Goal: Task Accomplishment & Management: Manage account settings

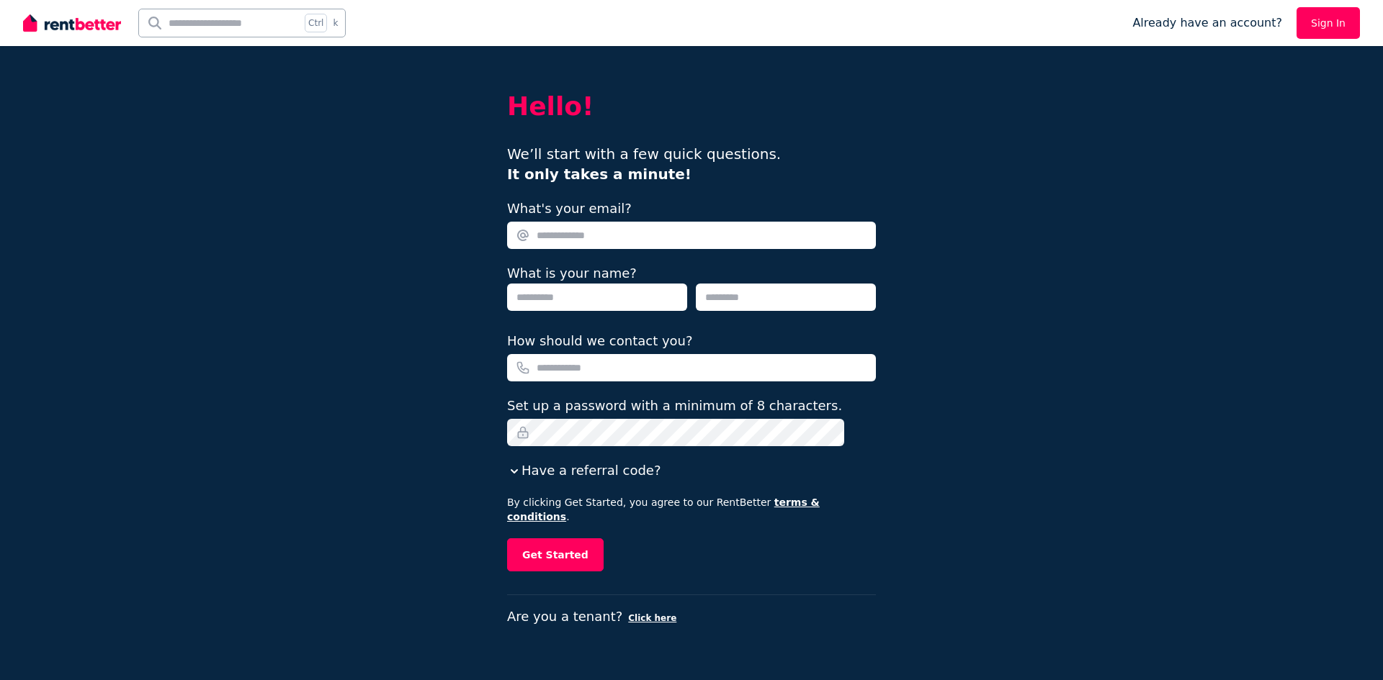
click at [616, 226] on input "What's your email?" at bounding box center [691, 235] width 369 height 27
type input "**********"
type input "******"
type input "**********"
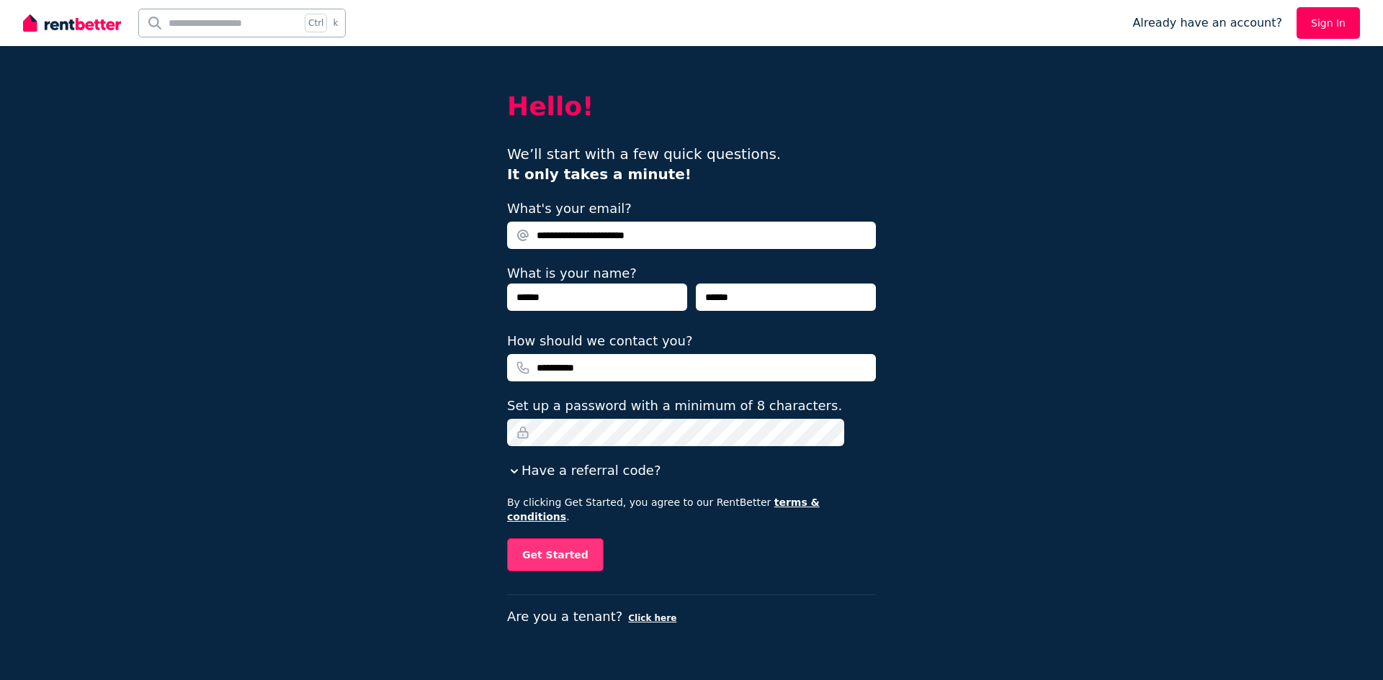
click at [539, 551] on button "Get Started" at bounding box center [555, 555] width 96 height 33
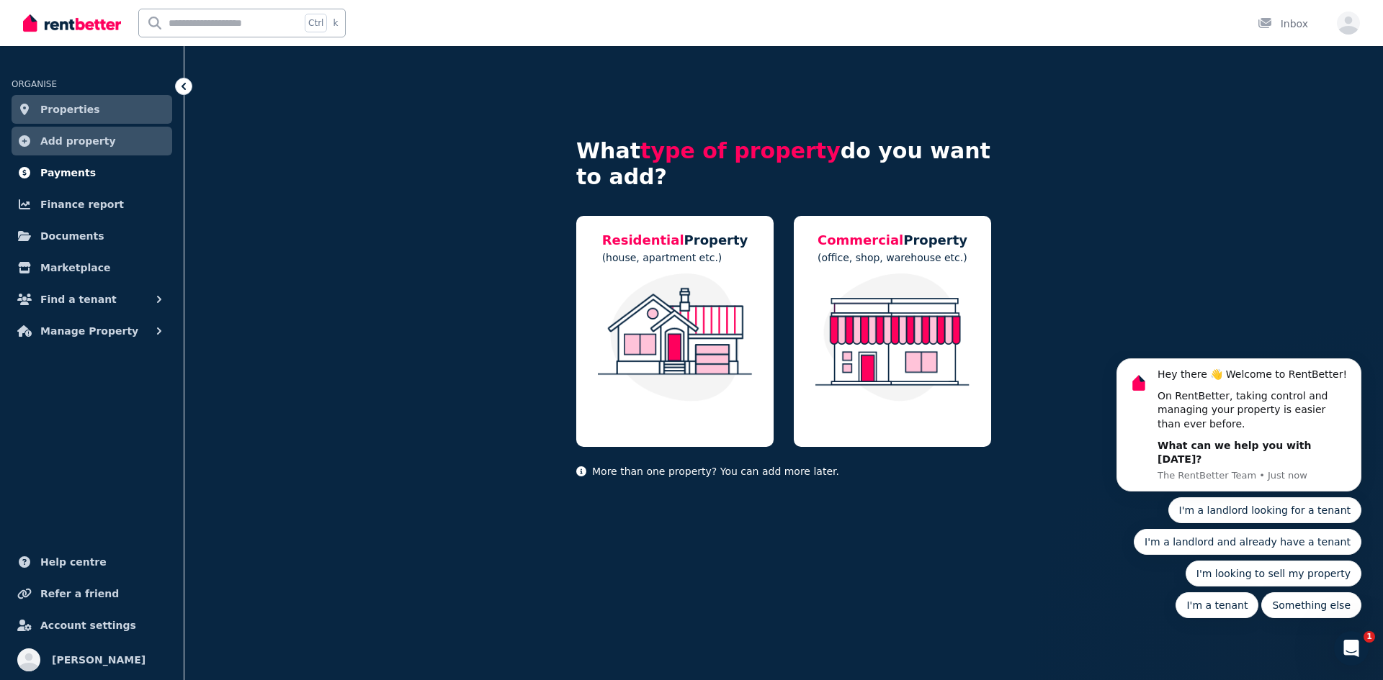
click at [71, 174] on span "Payments" at bounding box center [67, 172] width 55 height 17
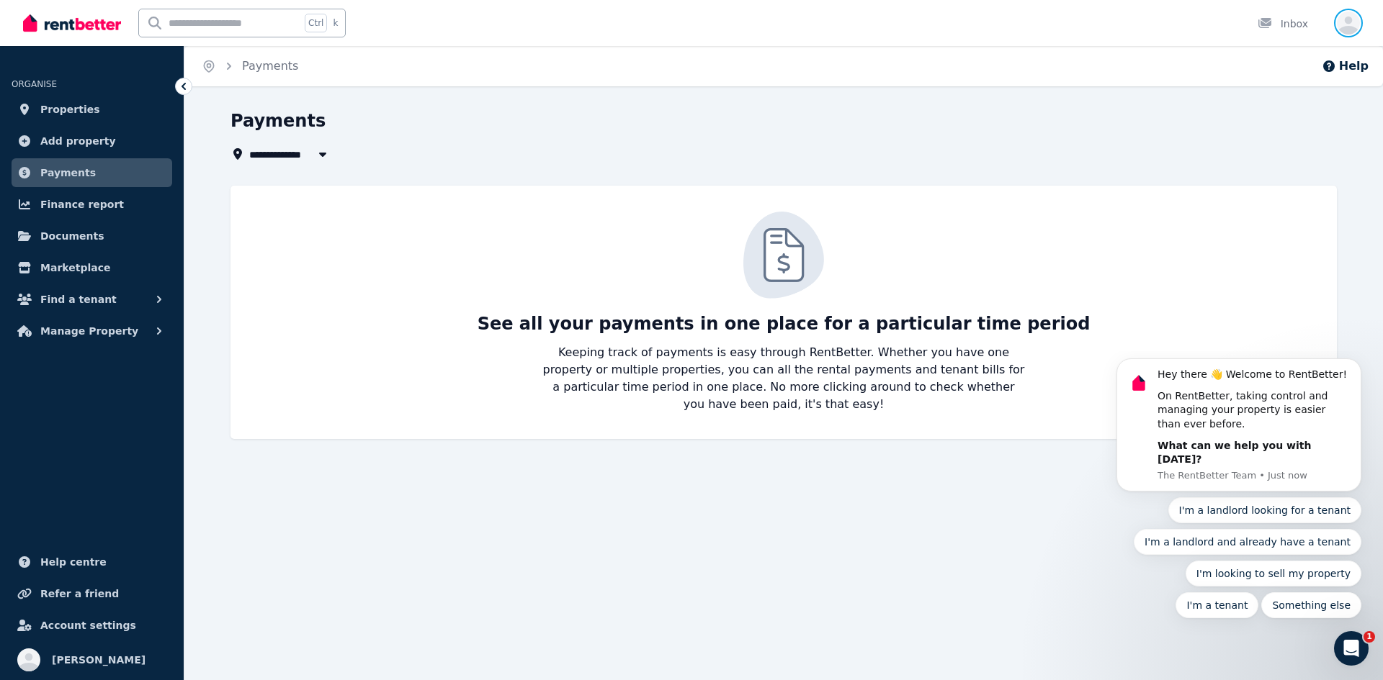
click at [1345, 28] on icon "button" at bounding box center [1348, 26] width 23 height 18
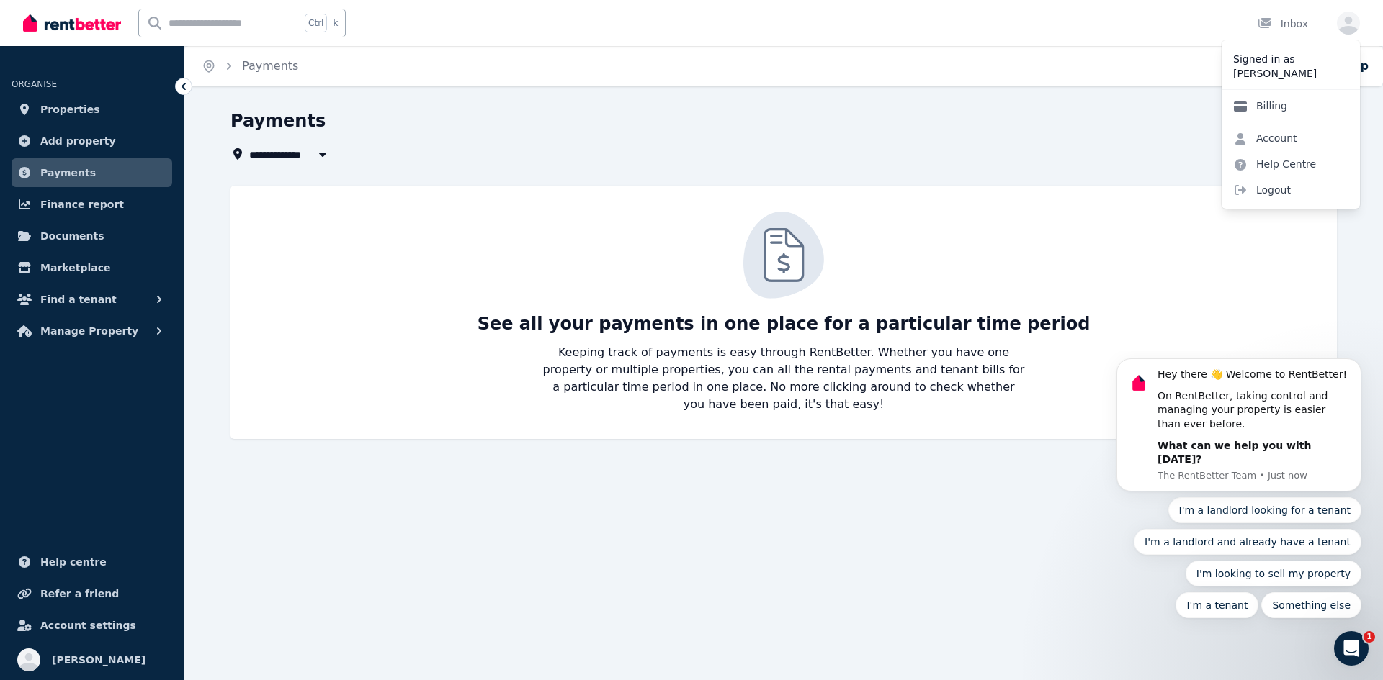
click at [1269, 104] on link "Billing" at bounding box center [1259, 106] width 77 height 26
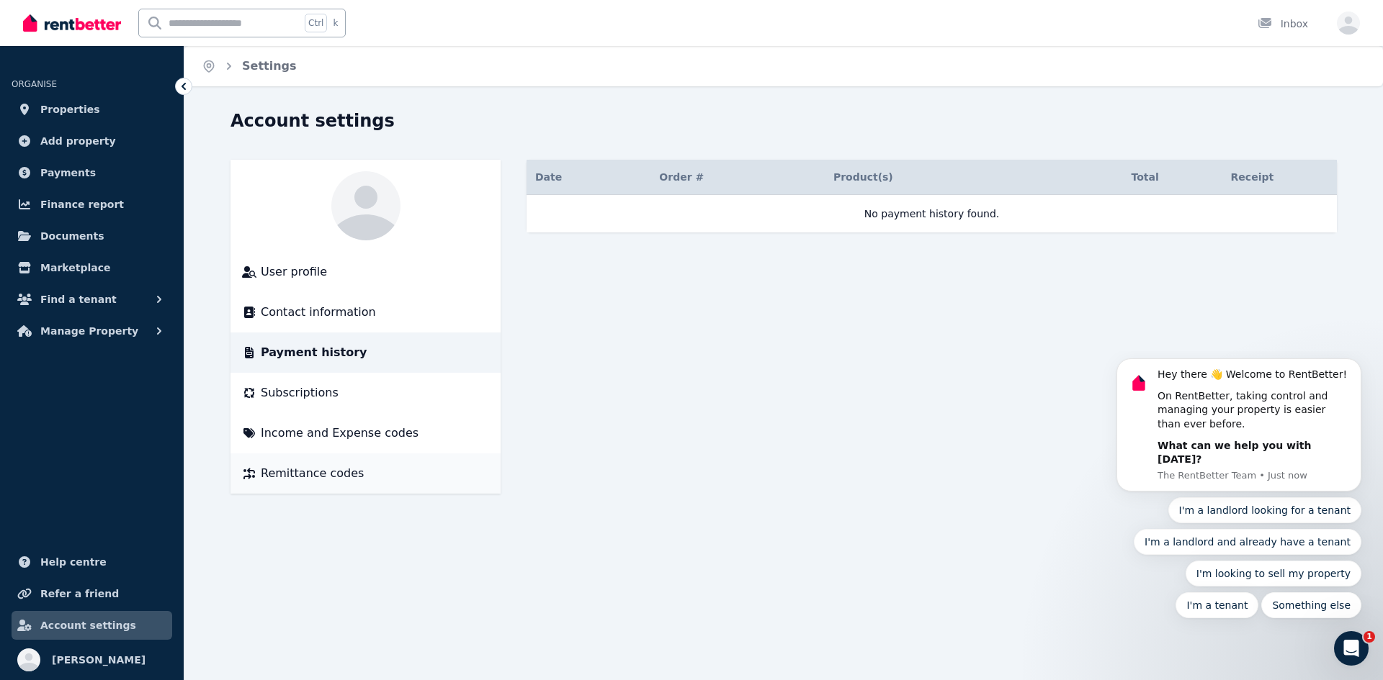
click at [264, 470] on span "Remittance codes" at bounding box center [312, 473] width 103 height 17
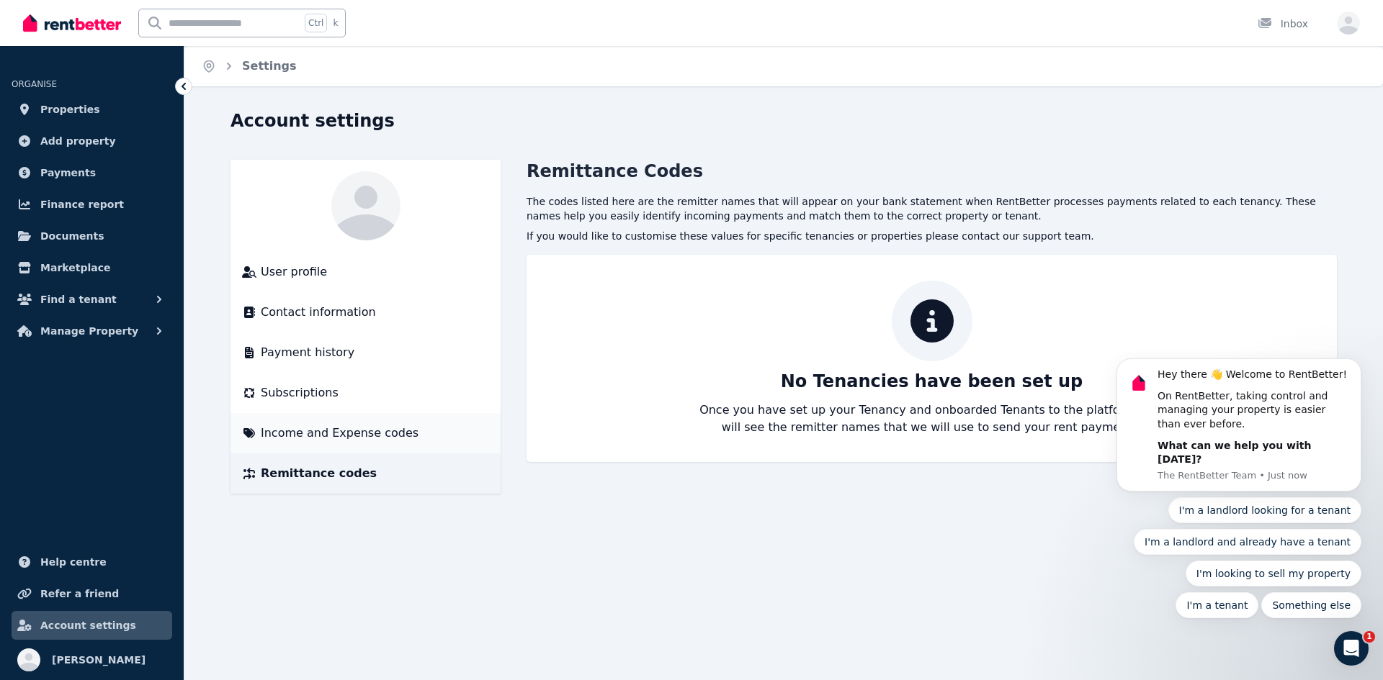
click at [294, 434] on span "Income and Expense codes" at bounding box center [340, 433] width 158 height 17
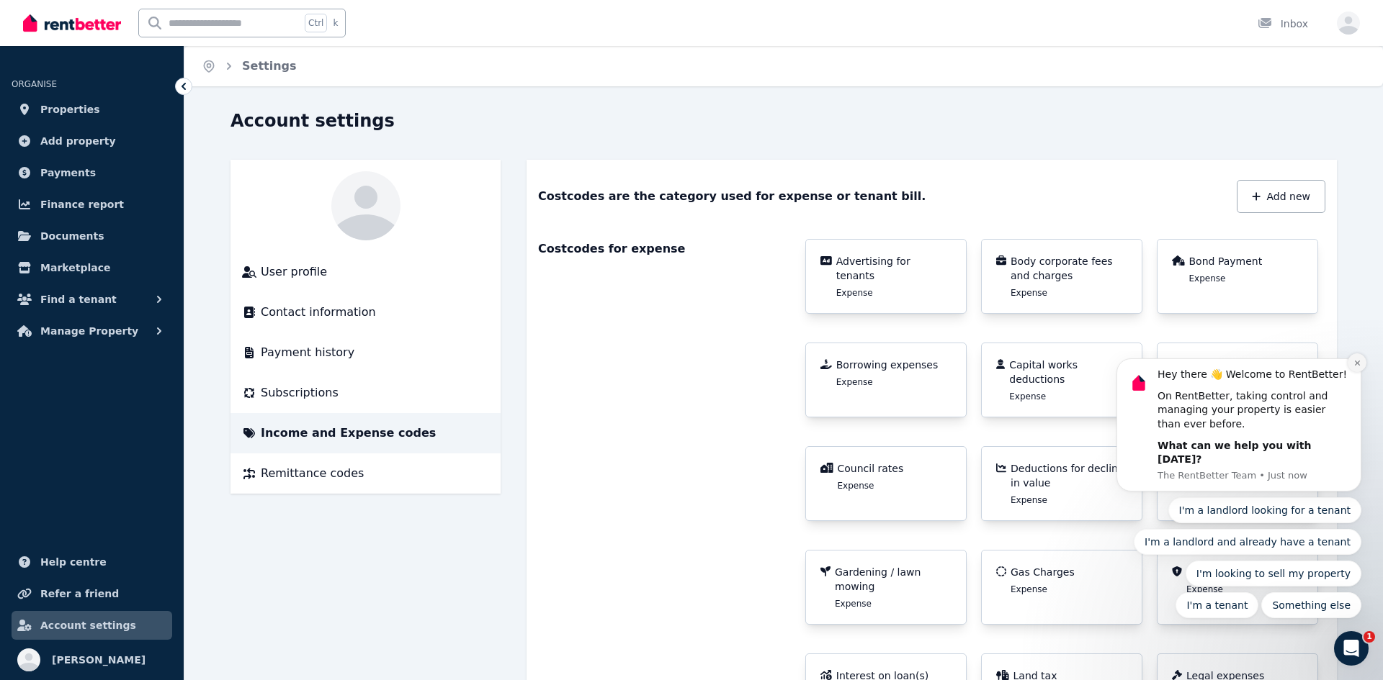
click at [1361, 372] on button "Dismiss notification" at bounding box center [1356, 363] width 19 height 19
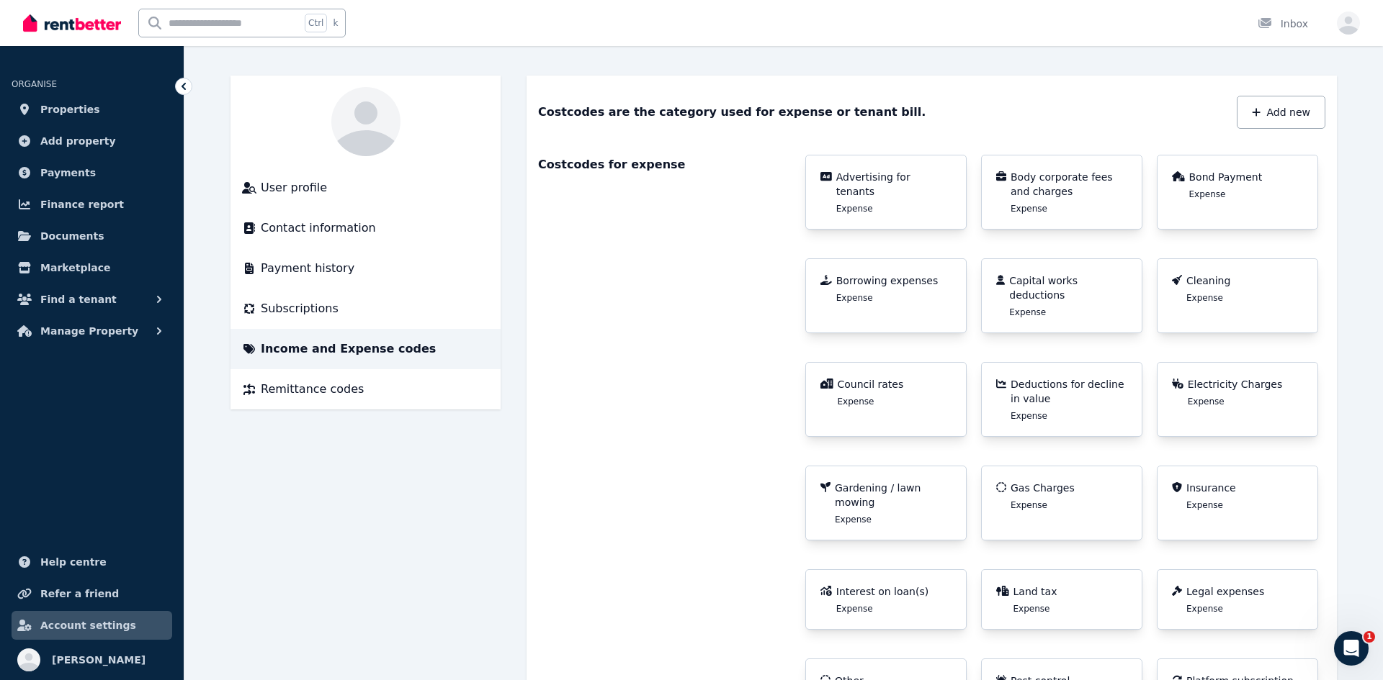
scroll to position [118, 0]
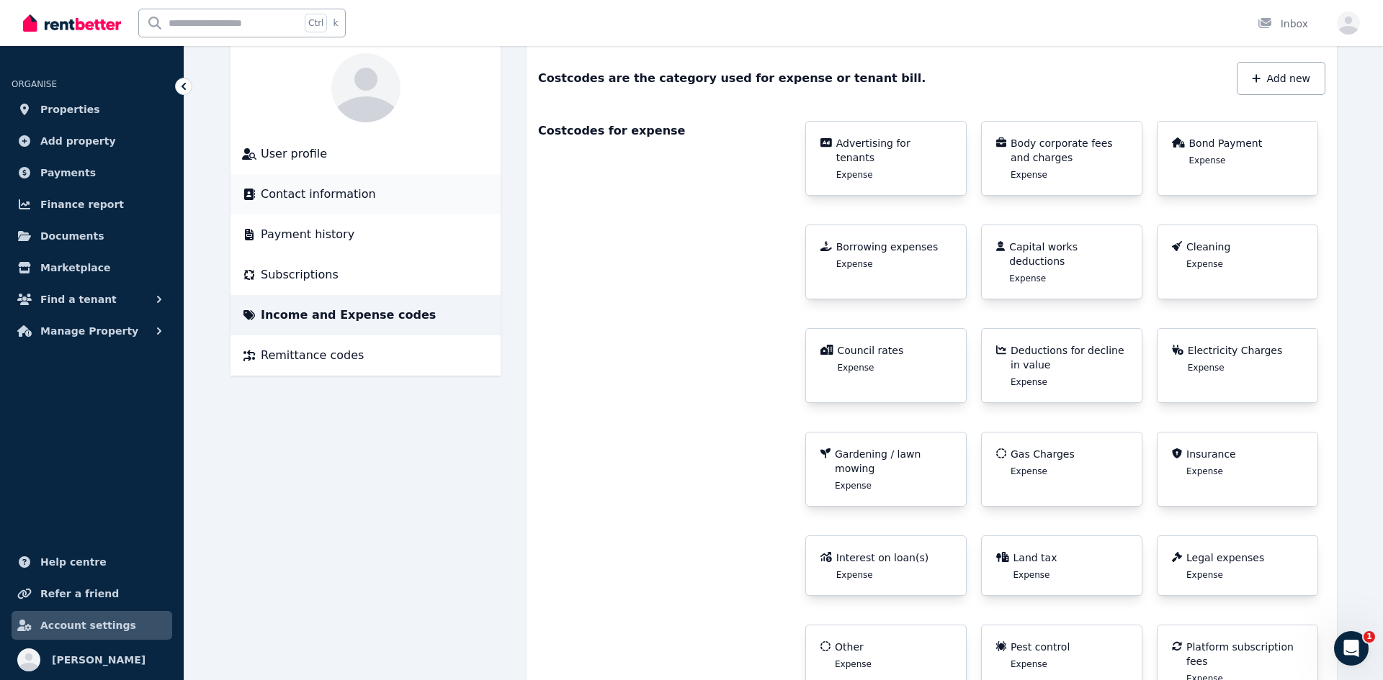
click at [330, 197] on span "Contact information" at bounding box center [318, 194] width 115 height 17
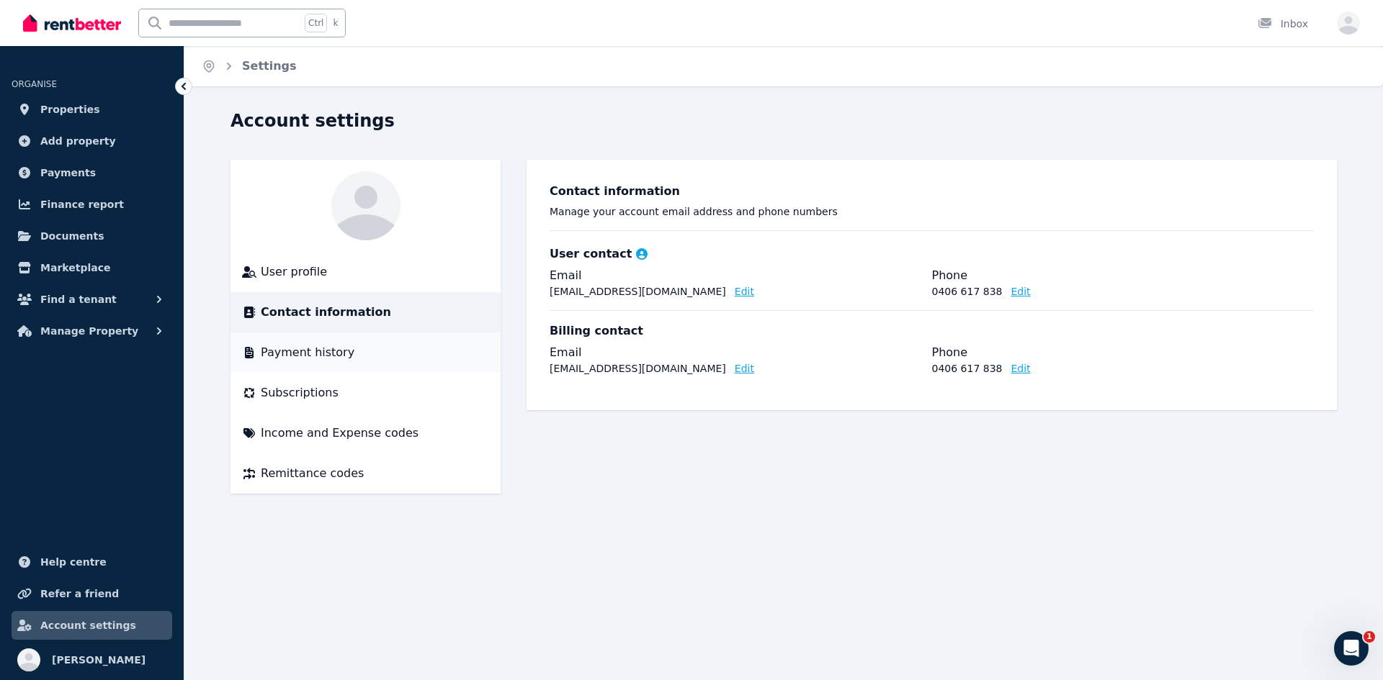
click at [321, 358] on span "Payment history" at bounding box center [308, 352] width 94 height 17
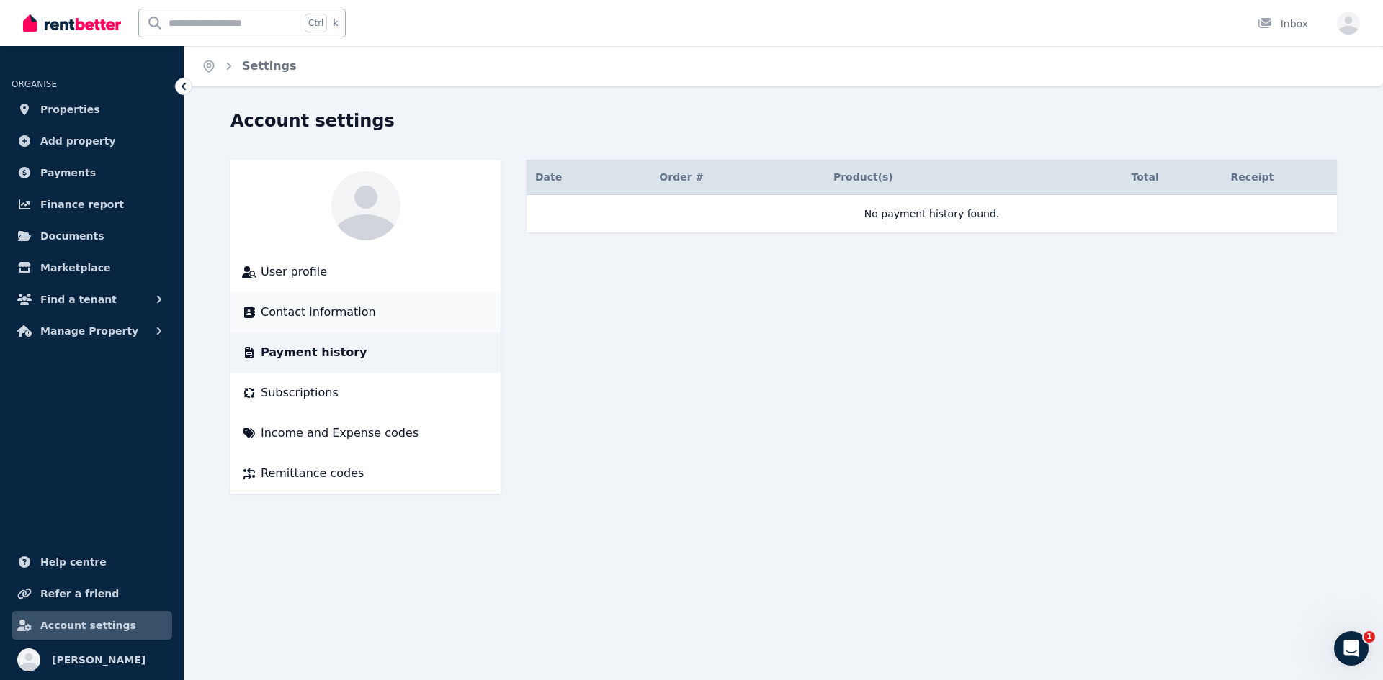
click at [323, 318] on span "Contact information" at bounding box center [318, 312] width 115 height 17
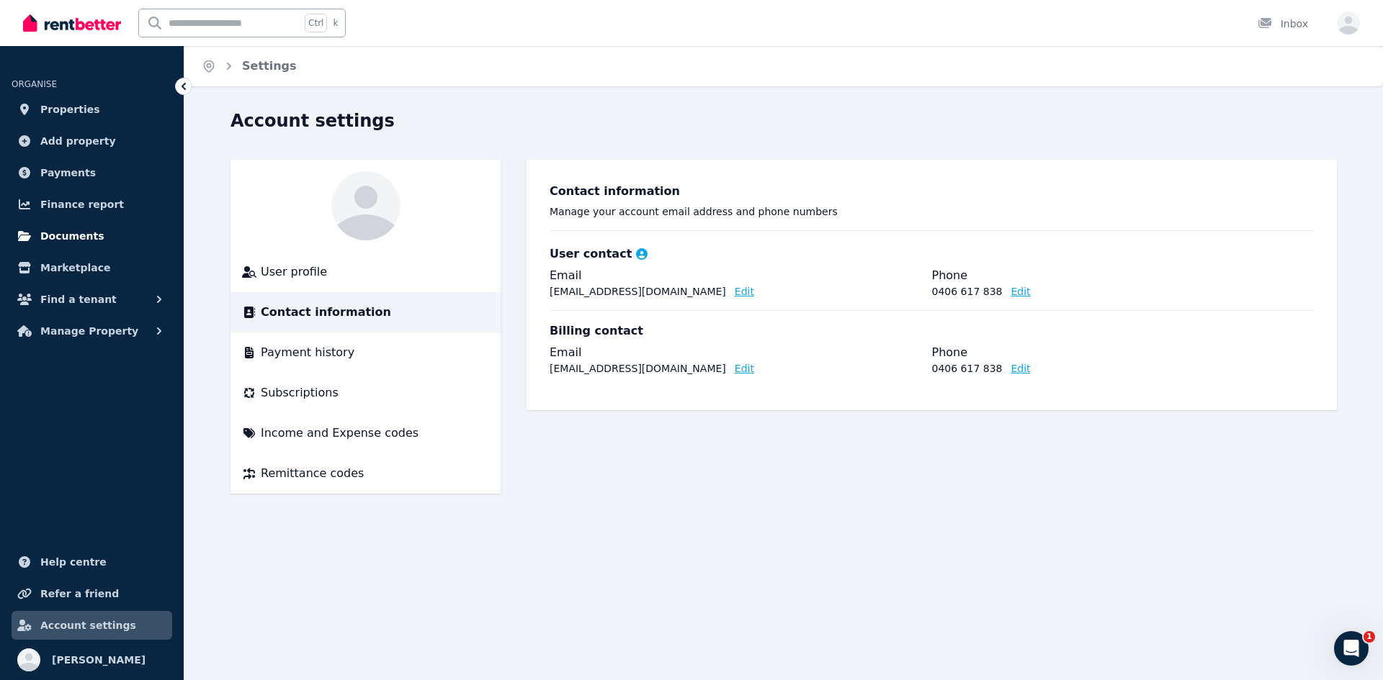
click at [66, 240] on span "Documents" at bounding box center [72, 236] width 64 height 17
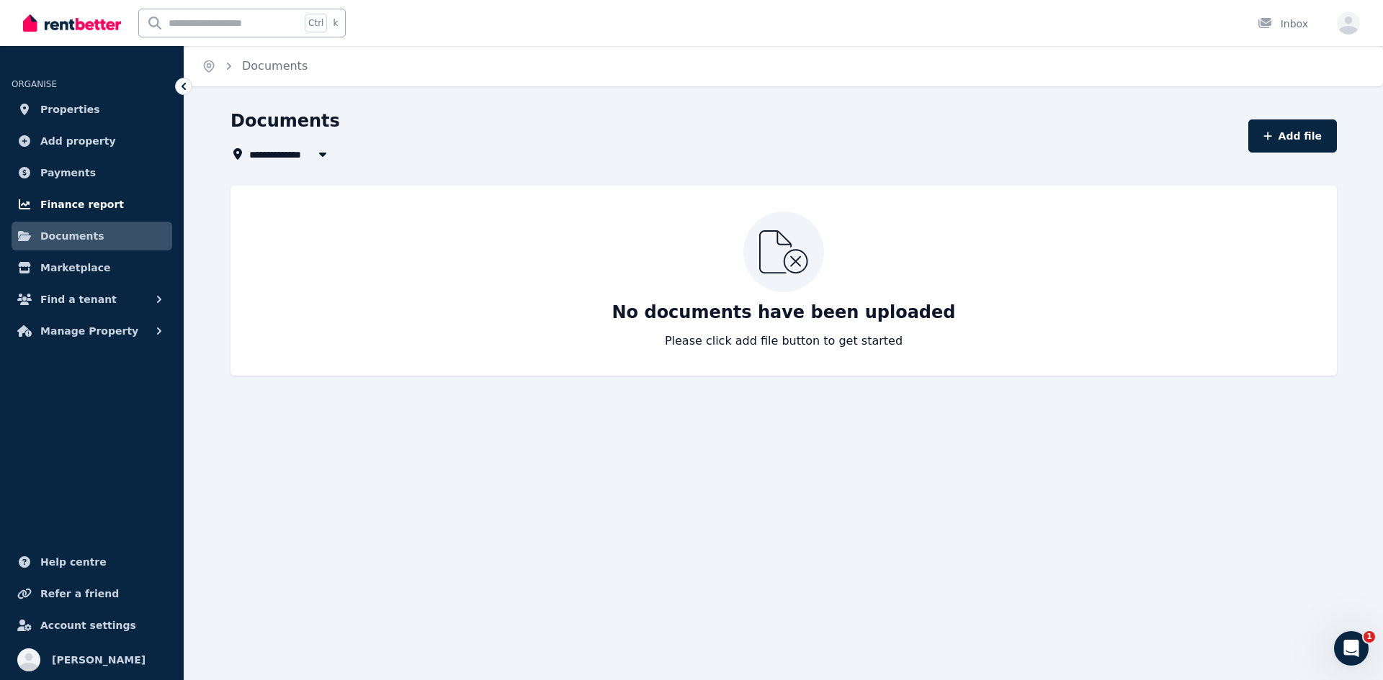
click at [92, 202] on span "Finance report" at bounding box center [82, 204] width 84 height 17
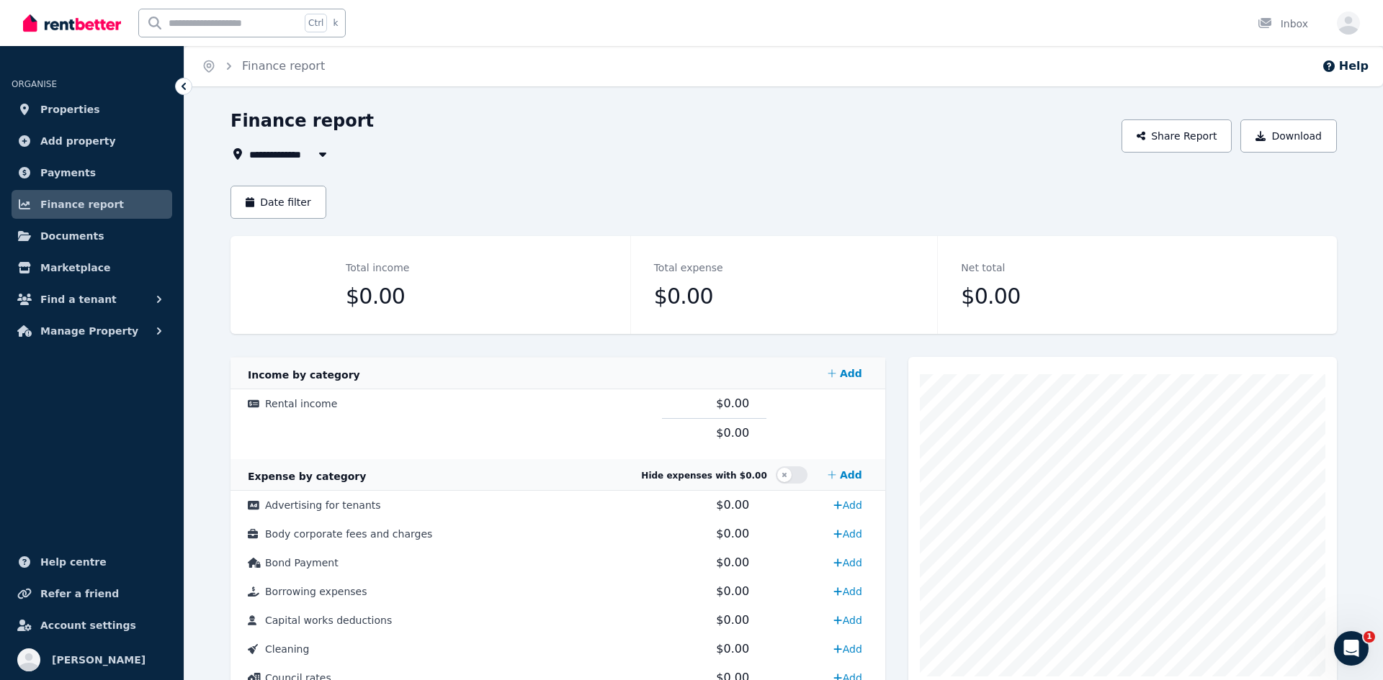
click at [63, 252] on ul "ORGANISE Properties Add property Payments Finance report Documents Marketplace …" at bounding box center [92, 202] width 184 height 285
click at [71, 241] on span "Documents" at bounding box center [72, 236] width 64 height 17
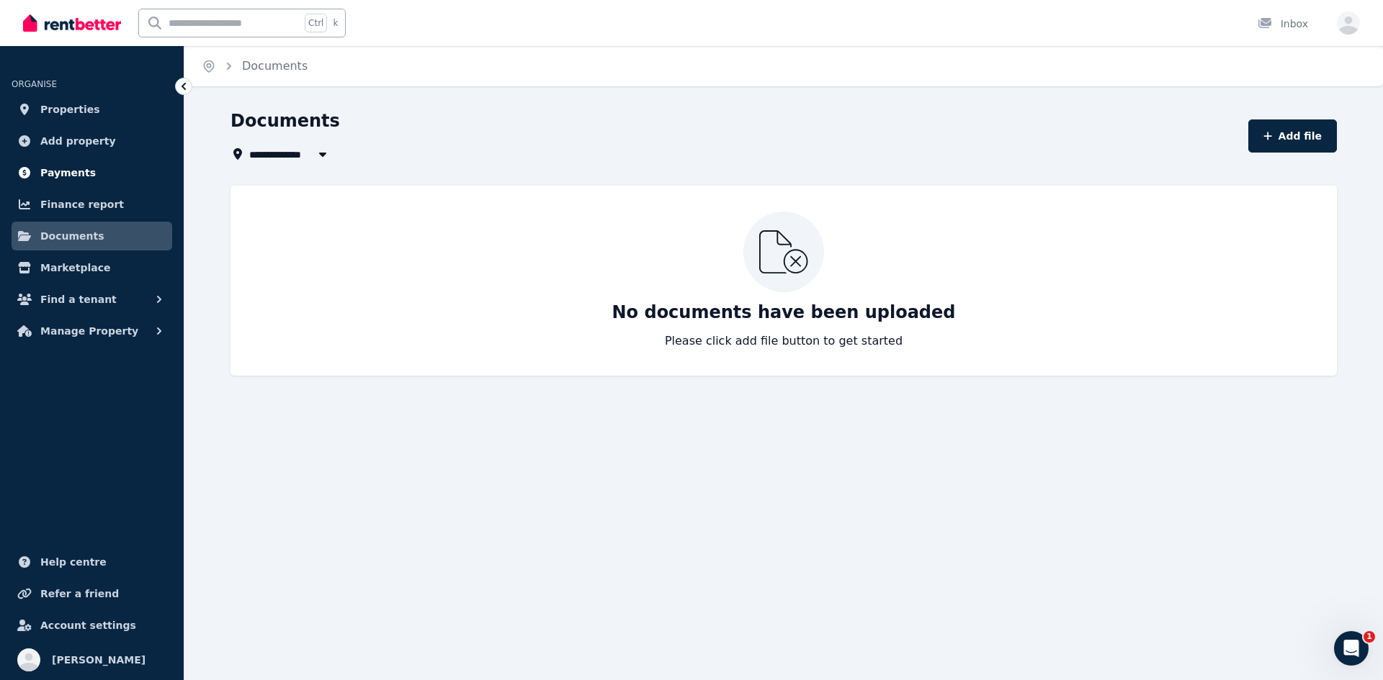
click at [93, 170] on link "Payments" at bounding box center [92, 172] width 161 height 29
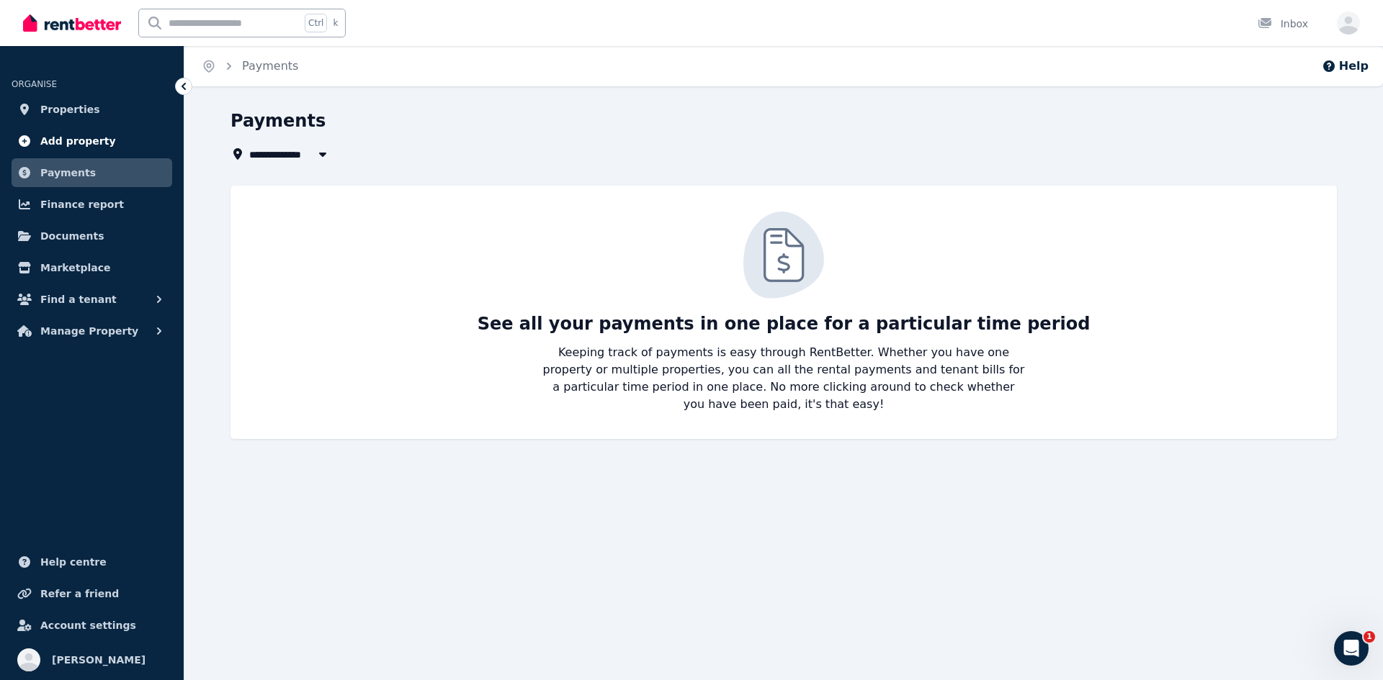
click at [81, 132] on span "Add property" at bounding box center [78, 140] width 76 height 17
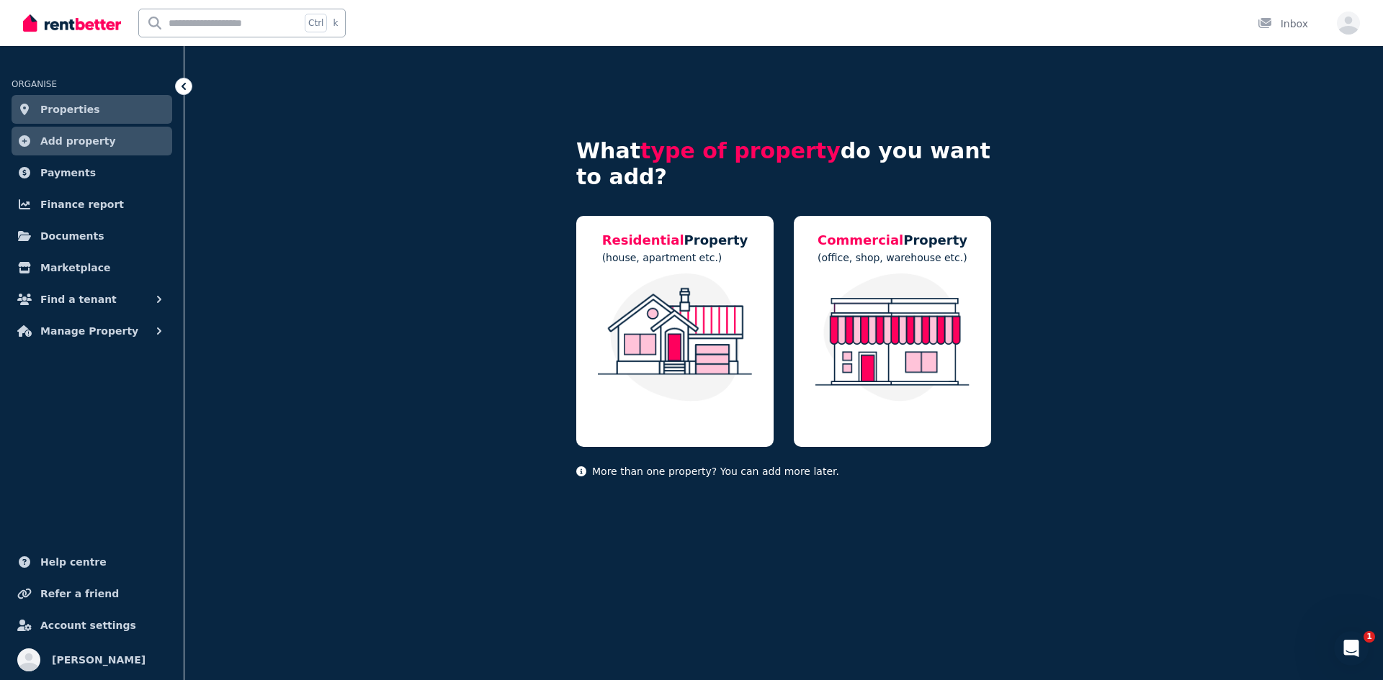
click at [71, 108] on span "Properties" at bounding box center [70, 109] width 60 height 17
click at [183, 87] on icon at bounding box center [183, 86] width 4 height 7
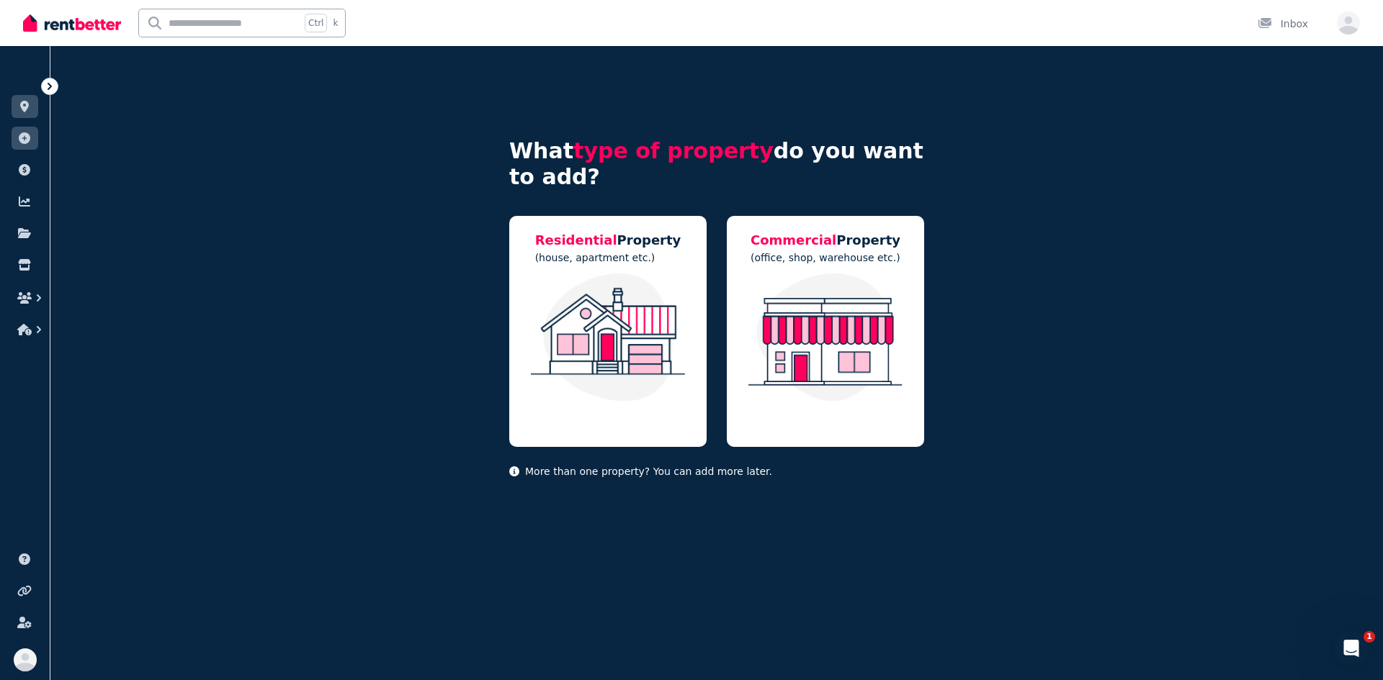
click at [51, 86] on icon at bounding box center [50, 86] width 4 height 7
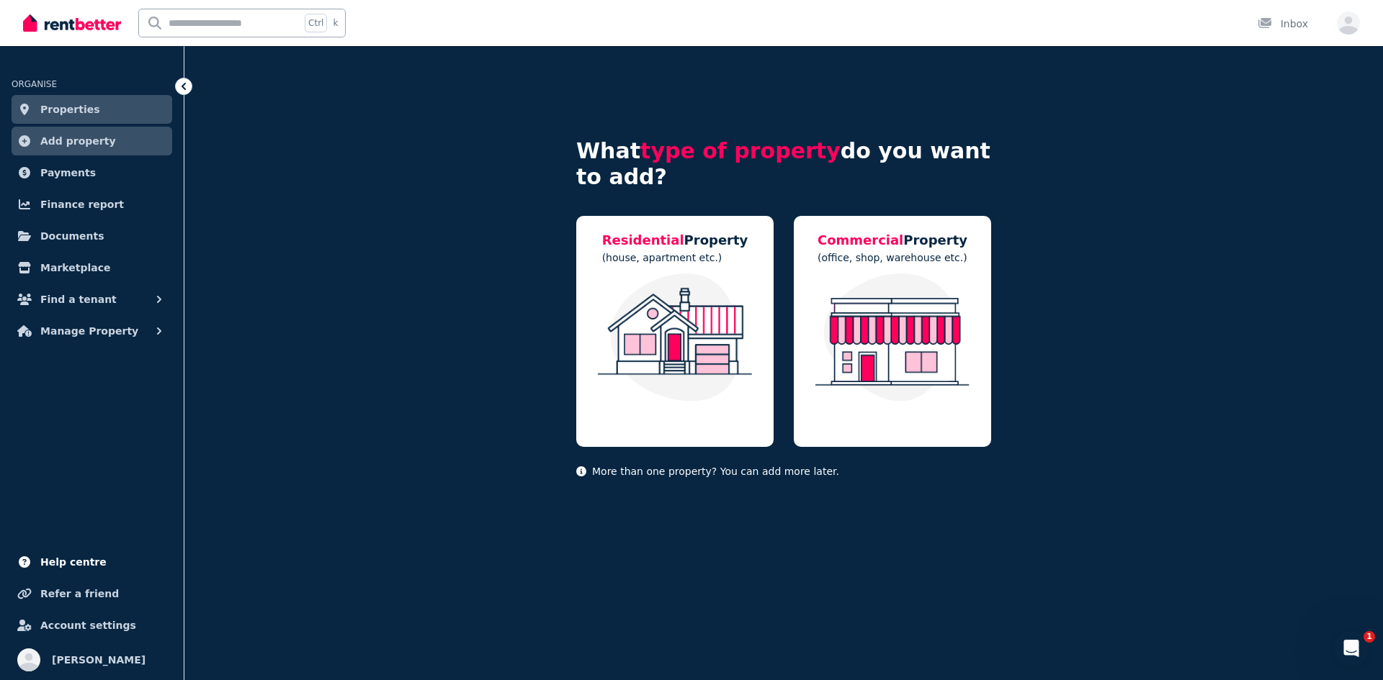
click at [77, 564] on span "Help centre" at bounding box center [73, 562] width 66 height 17
click at [73, 627] on span "Account settings" at bounding box center [88, 625] width 96 height 17
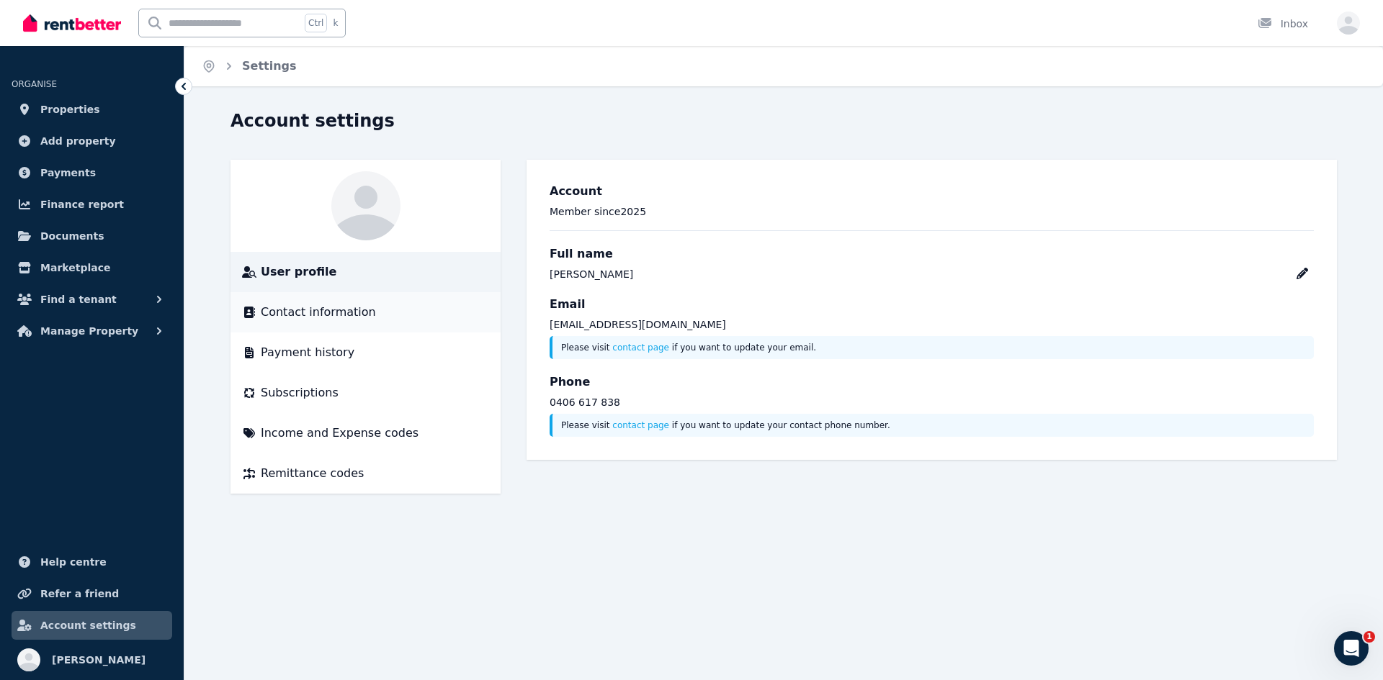
click at [296, 318] on span "Contact information" at bounding box center [318, 312] width 115 height 17
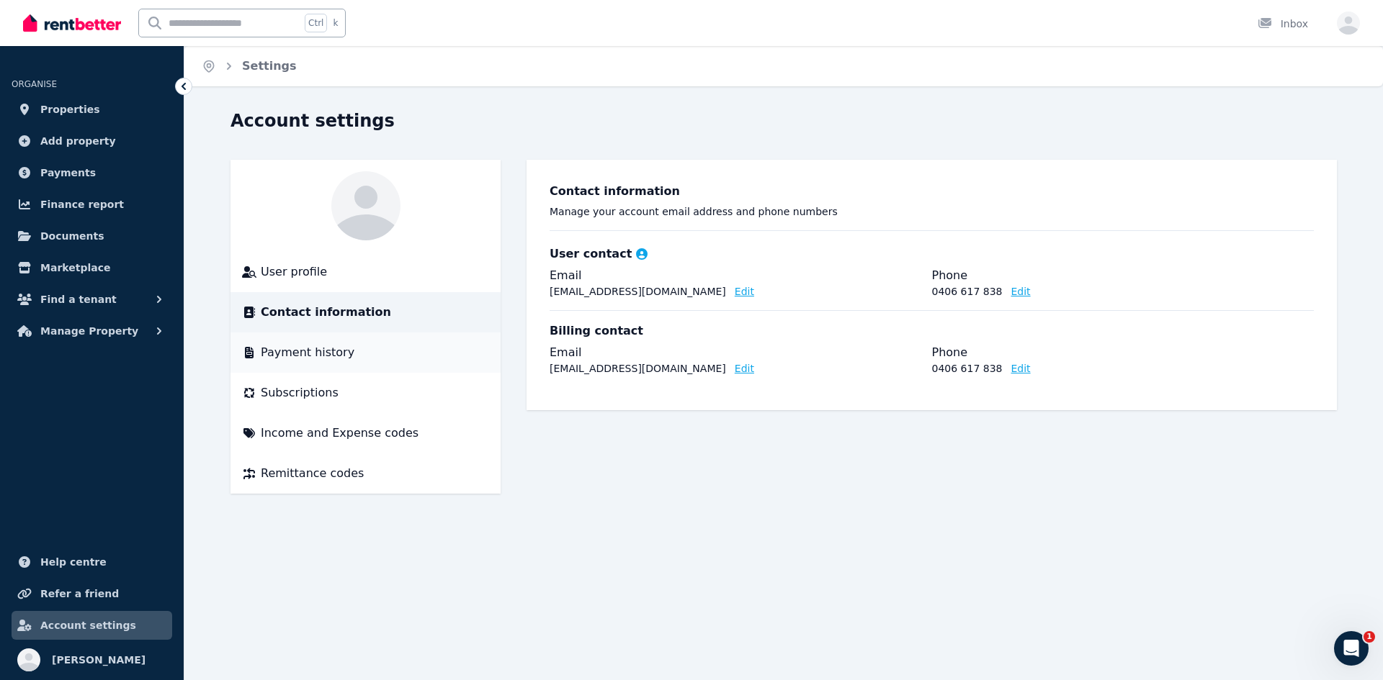
click at [298, 356] on span "Payment history" at bounding box center [308, 352] width 94 height 17
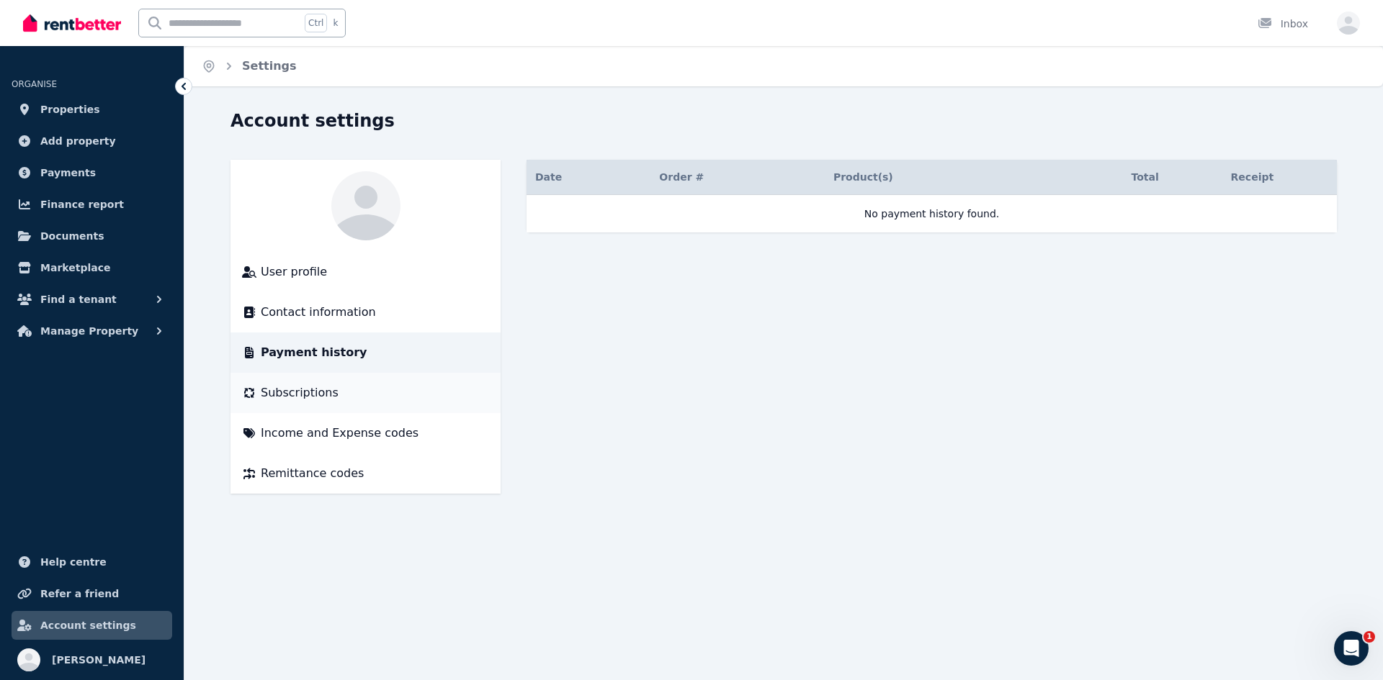
click at [300, 395] on span "Subscriptions" at bounding box center [300, 393] width 78 height 17
